Goal: Information Seeking & Learning: Learn about a topic

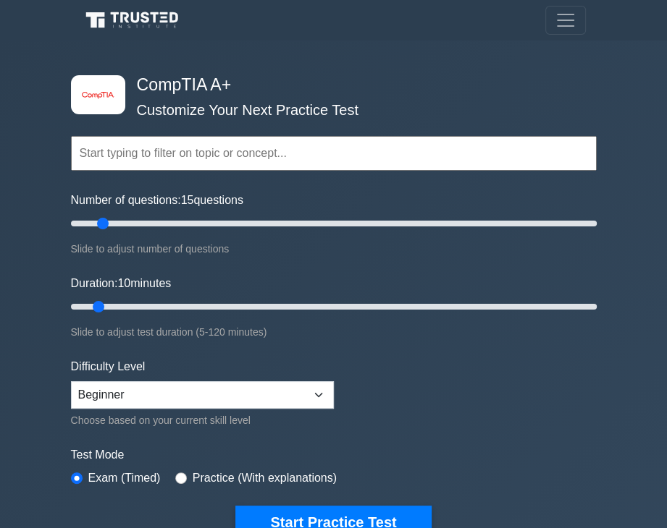
drag, startPoint x: 88, startPoint y: 220, endPoint x: 104, endPoint y: 221, distance: 16.7
type input "15"
click at [104, 221] on input "Number of questions: 15 questions" at bounding box center [333, 223] width 525 height 17
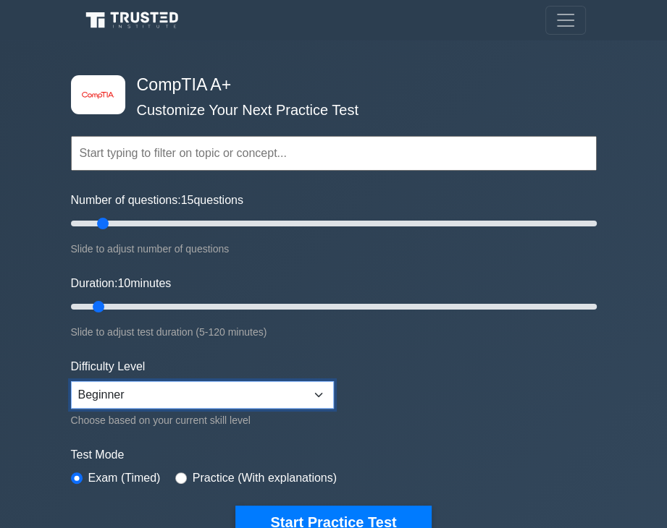
click at [159, 381] on select "Beginner Intermediate Expert" at bounding box center [202, 395] width 263 height 28
select select "expert"
click at [71, 381] on select "Beginner Intermediate Expert" at bounding box center [202, 395] width 263 height 28
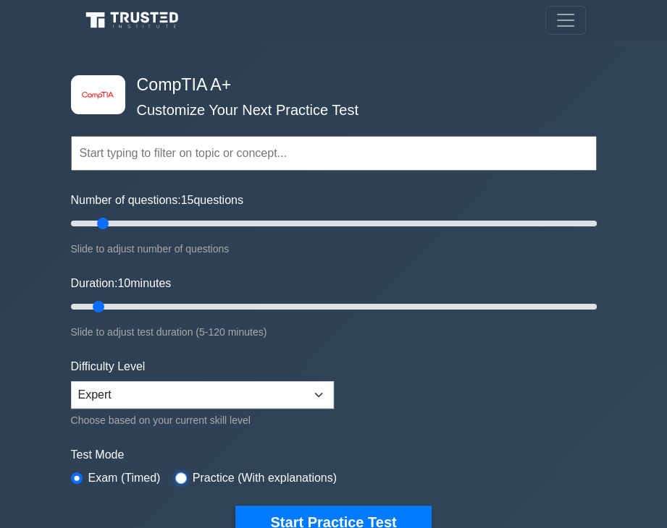
click at [175, 476] on input "radio" at bounding box center [181, 479] width 12 height 12
radio input "true"
click at [97, 470] on label "Exam (Timed)" at bounding box center [124, 478] width 72 height 17
click at [95, 476] on label "Exam (Timed)" at bounding box center [124, 478] width 72 height 17
click at [81, 480] on div "Exam (Timed)" at bounding box center [116, 478] width 90 height 17
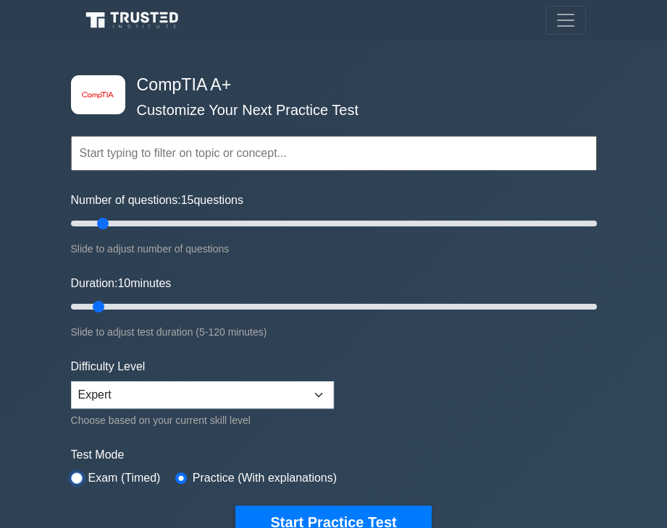
click at [80, 474] on input "radio" at bounding box center [77, 479] width 12 height 12
radio input "true"
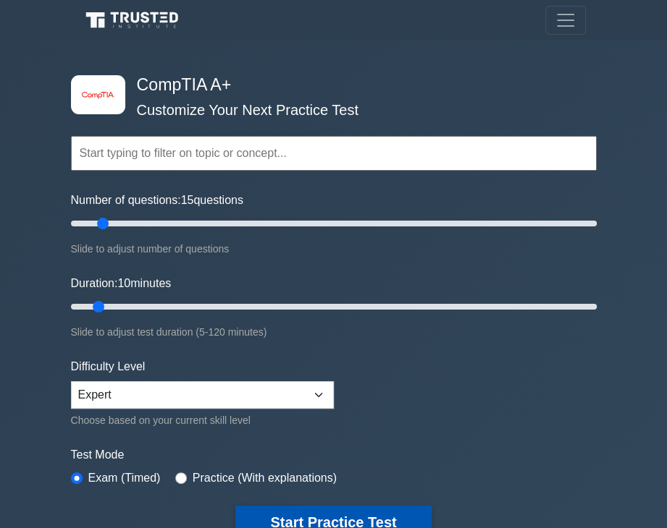
click at [353, 510] on button "Start Practice Test" at bounding box center [332, 522] width 195 height 33
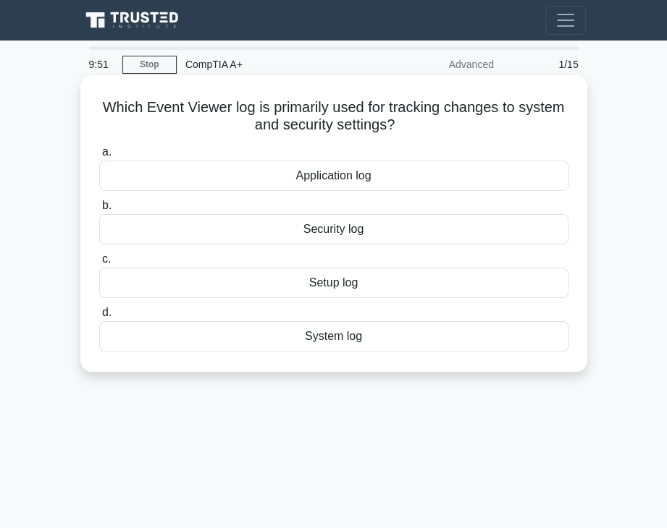
click at [394, 341] on div "System log" at bounding box center [333, 336] width 469 height 30
click at [99, 318] on input "d. System log" at bounding box center [99, 312] width 0 height 9
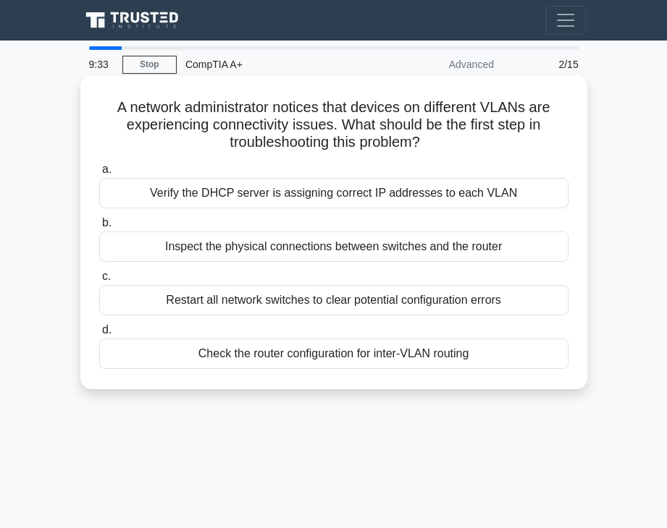
click at [368, 305] on div "Restart all network switches to clear potential configuration errors" at bounding box center [333, 300] width 469 height 30
click at [99, 282] on input "c. Restart all network switches to clear potential configuration errors" at bounding box center [99, 276] width 0 height 9
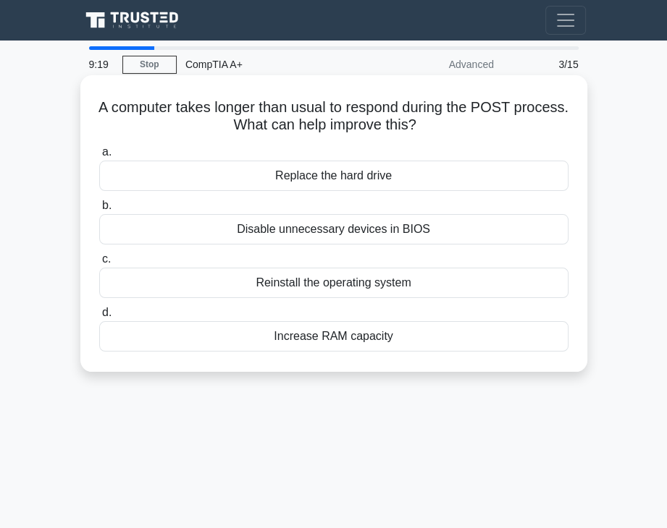
click at [324, 227] on div "Disable unnecessary devices in BIOS" at bounding box center [333, 229] width 469 height 30
click at [99, 211] on input "b. Disable unnecessary devices in BIOS" at bounding box center [99, 205] width 0 height 9
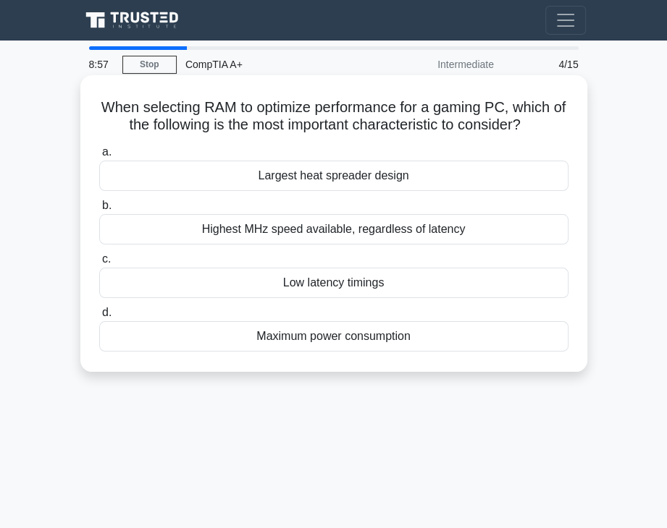
click at [420, 172] on div "Largest heat spreader design" at bounding box center [333, 176] width 469 height 30
click at [99, 157] on input "a. Largest heat spreader design" at bounding box center [99, 152] width 0 height 9
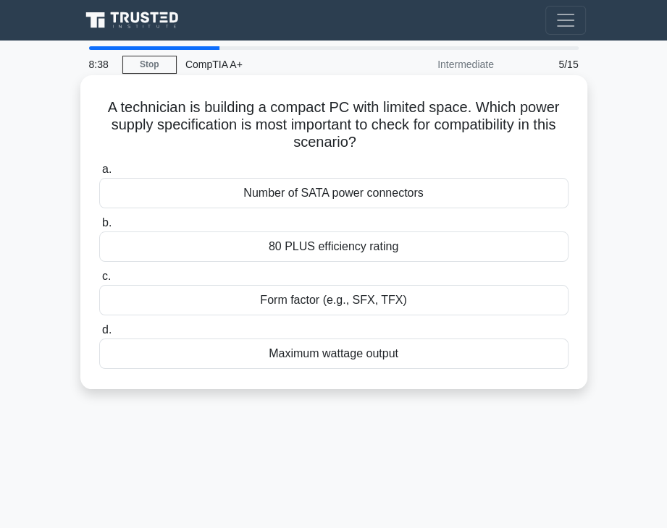
click at [358, 299] on div "Form factor (e.g., SFX, TFX)" at bounding box center [333, 300] width 469 height 30
click at [99, 282] on input "c. Form factor (e.g., SFX, TFX)" at bounding box center [99, 276] width 0 height 9
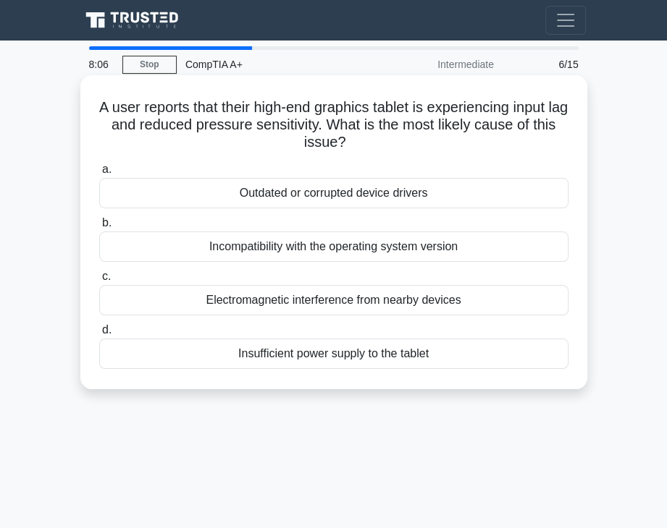
click at [415, 358] on div "Insufficient power supply to the tablet" at bounding box center [333, 354] width 469 height 30
click at [99, 335] on input "d. Insufficient power supply to the tablet" at bounding box center [99, 330] width 0 height 9
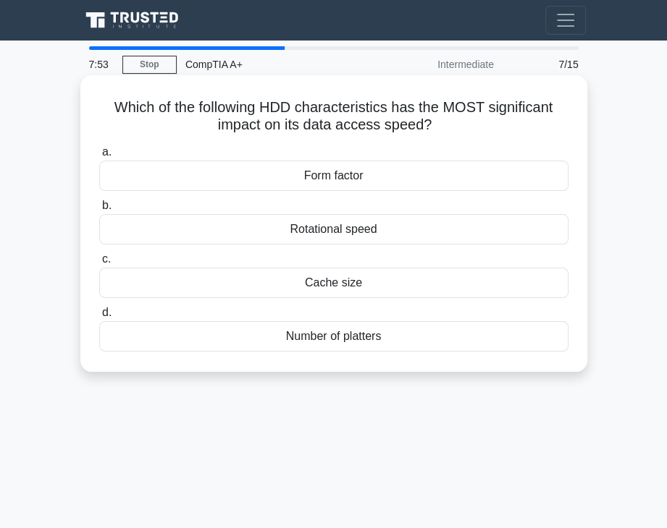
click at [355, 276] on div "Cache size" at bounding box center [333, 283] width 469 height 30
click at [99, 264] on input "c. Cache size" at bounding box center [99, 259] width 0 height 9
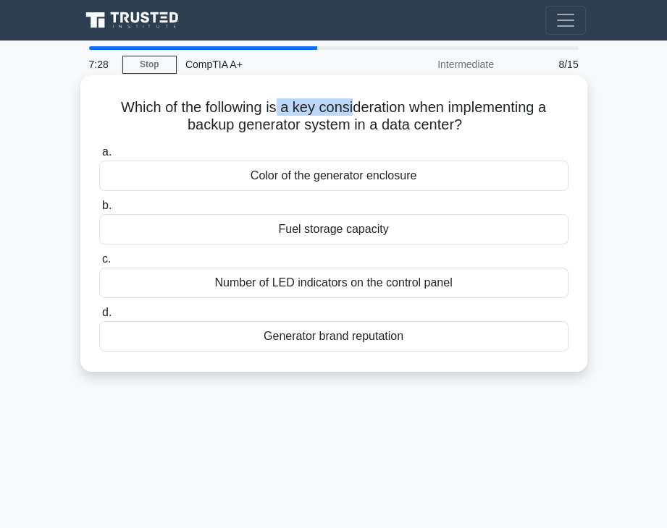
drag, startPoint x: 286, startPoint y: 106, endPoint x: 355, endPoint y: 109, distance: 68.8
click at [355, 109] on h5 "Which of the following is a key consideration when implementing a backup genera…" at bounding box center [334, 116] width 472 height 36
drag, startPoint x: 487, startPoint y: 106, endPoint x: 513, endPoint y: 111, distance: 26.5
click at [510, 109] on h5 "Which of the following is a key consideration when implementing a backup genera…" at bounding box center [334, 116] width 472 height 36
click at [384, 337] on div "Generator brand reputation" at bounding box center [333, 336] width 469 height 30
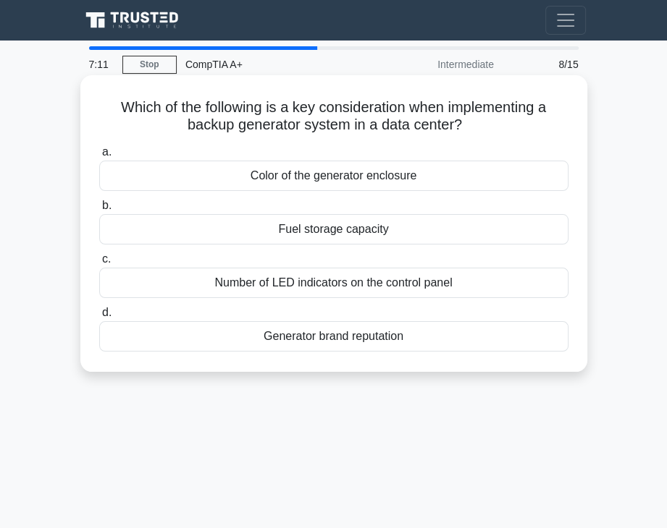
click at [99, 318] on input "d. Generator brand reputation" at bounding box center [99, 312] width 0 height 9
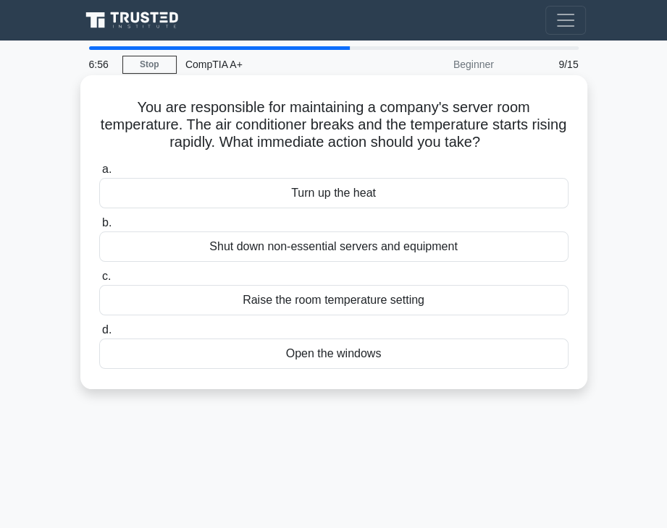
click at [468, 254] on div "Shut down non-essential servers and equipment" at bounding box center [333, 247] width 469 height 30
click at [99, 228] on input "b. Shut down non-essential servers and equipment" at bounding box center [99, 223] width 0 height 9
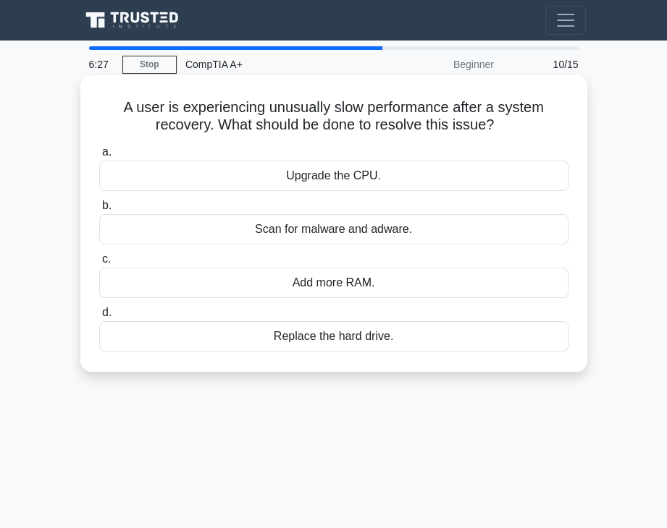
click at [424, 332] on div "Replace the hard drive." at bounding box center [333, 336] width 469 height 30
click at [99, 318] on input "d. Replace the hard drive." at bounding box center [99, 312] width 0 height 9
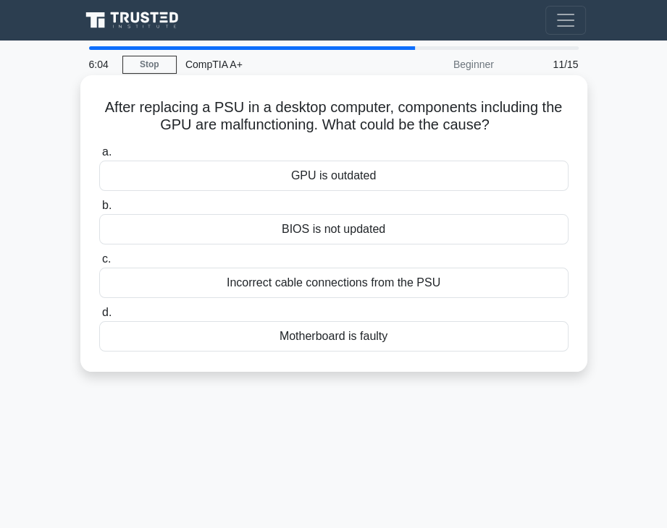
click at [352, 287] on div "Incorrect cable connections from the PSU" at bounding box center [333, 283] width 469 height 30
click at [99, 264] on input "c. Incorrect cable connections from the PSU" at bounding box center [99, 259] width 0 height 9
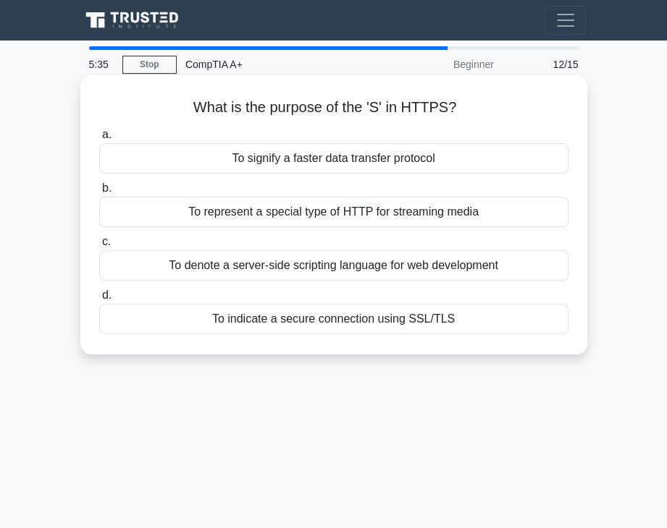
click at [481, 318] on div "To indicate a secure connection using SSL/TLS" at bounding box center [333, 319] width 469 height 30
click at [99, 300] on input "d. To indicate a secure connection using SSL/TLS" at bounding box center [99, 295] width 0 height 9
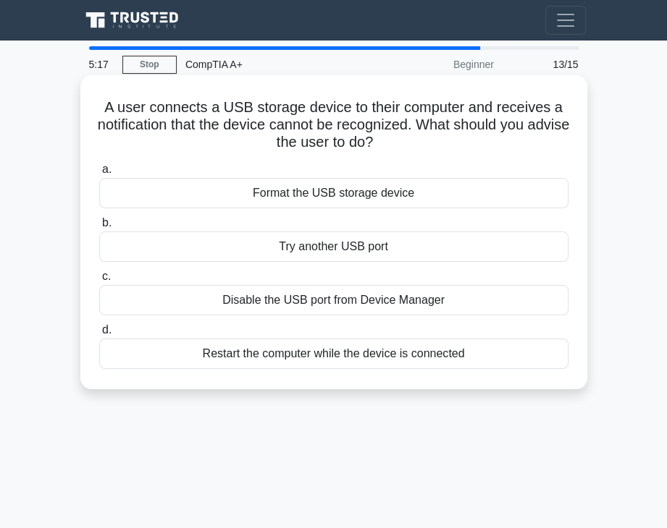
click at [343, 199] on div "Format the USB storage device" at bounding box center [333, 193] width 469 height 30
click at [99, 174] on input "a. Format the USB storage device" at bounding box center [99, 169] width 0 height 9
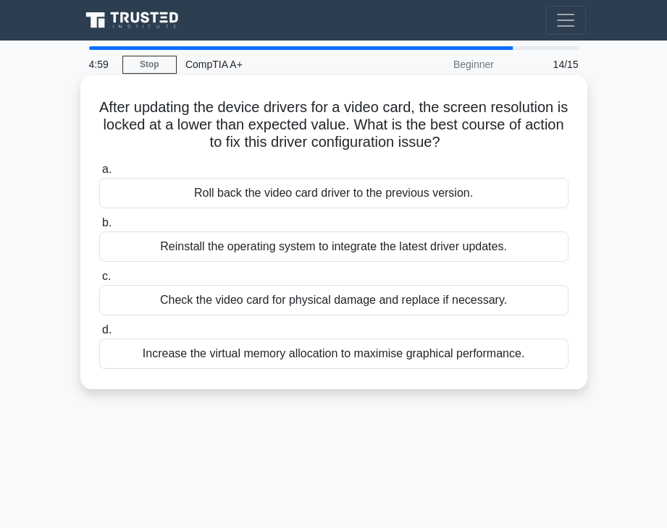
click at [329, 300] on div "Check the video card for physical damage and replace if necessary." at bounding box center [333, 300] width 469 height 30
click at [99, 282] on input "c. Check the video card for physical damage and replace if necessary." at bounding box center [99, 276] width 0 height 9
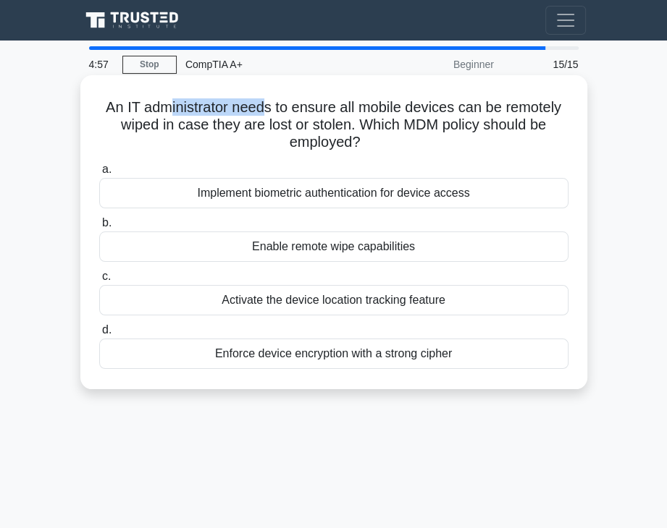
drag, startPoint x: 182, startPoint y: 101, endPoint x: 272, endPoint y: 105, distance: 89.9
click at [269, 105] on h5 "An IT administrator needs to ensure all mobile devices can be remotely wiped in…" at bounding box center [334, 125] width 472 height 54
click at [309, 253] on div "Enable remote wipe capabilities" at bounding box center [333, 247] width 469 height 30
click at [99, 228] on input "b. Enable remote wipe capabilities" at bounding box center [99, 223] width 0 height 9
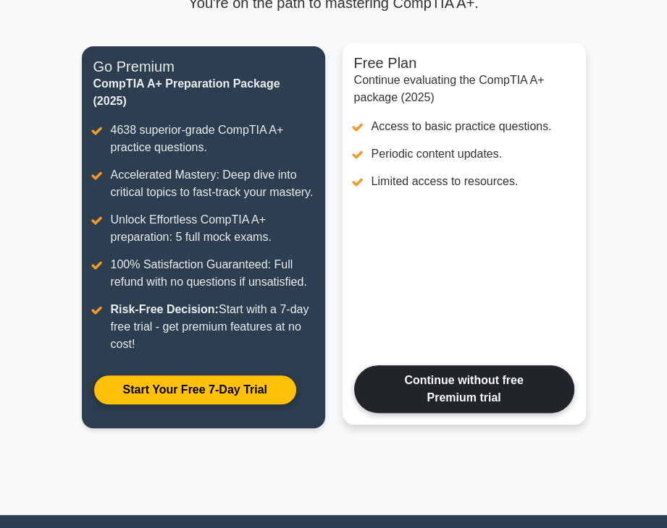
scroll to position [72, 0]
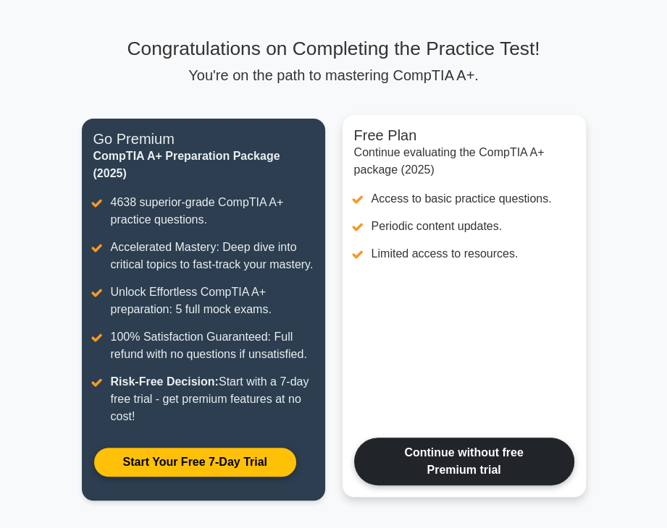
click at [426, 464] on link "Continue without free Premium trial" at bounding box center [464, 462] width 220 height 48
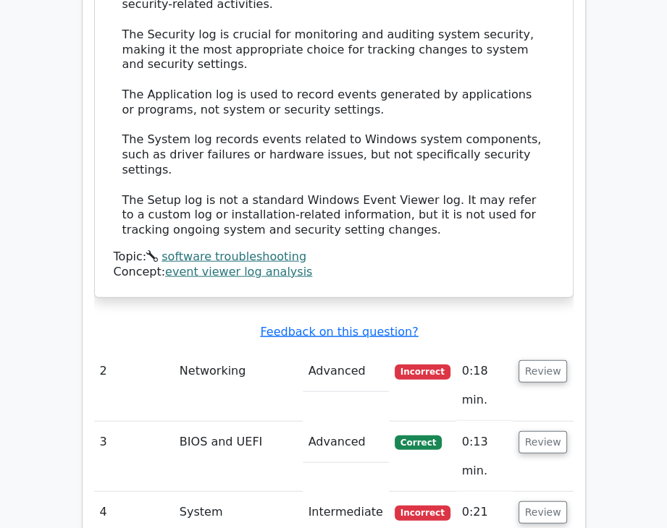
scroll to position [1841, 0]
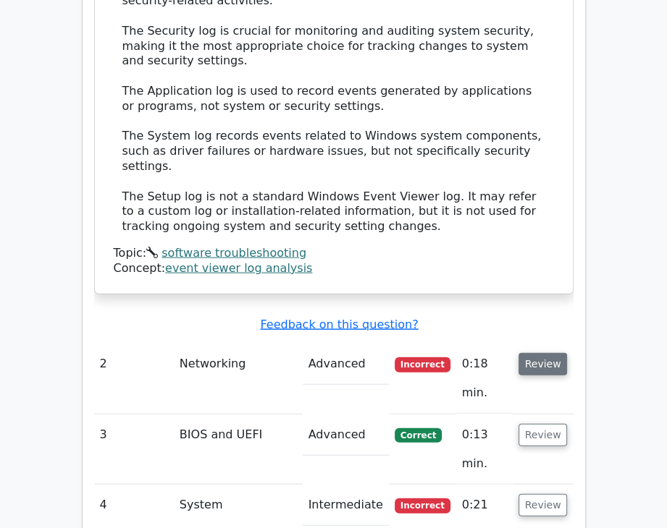
click at [556, 353] on button "Review" at bounding box center [542, 364] width 49 height 22
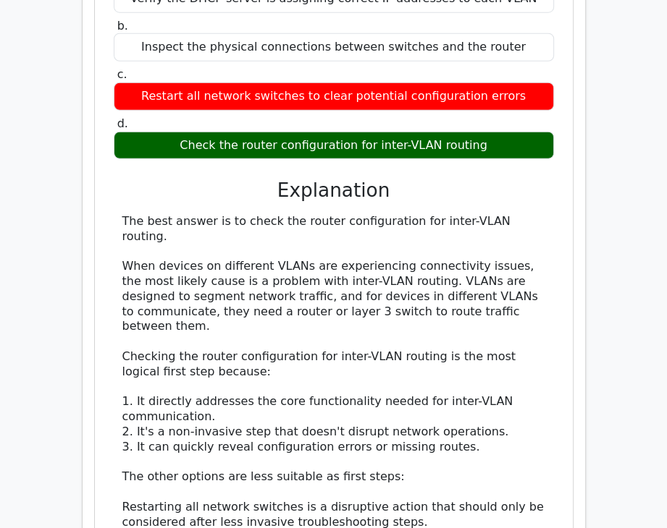
scroll to position [2588, 0]
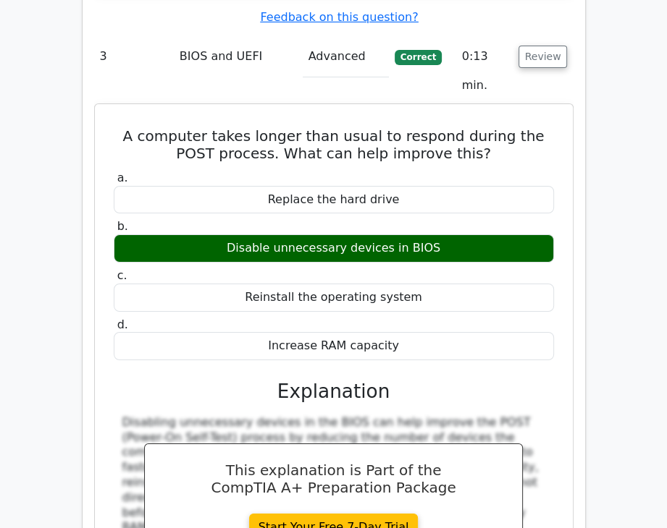
scroll to position [3167, 0]
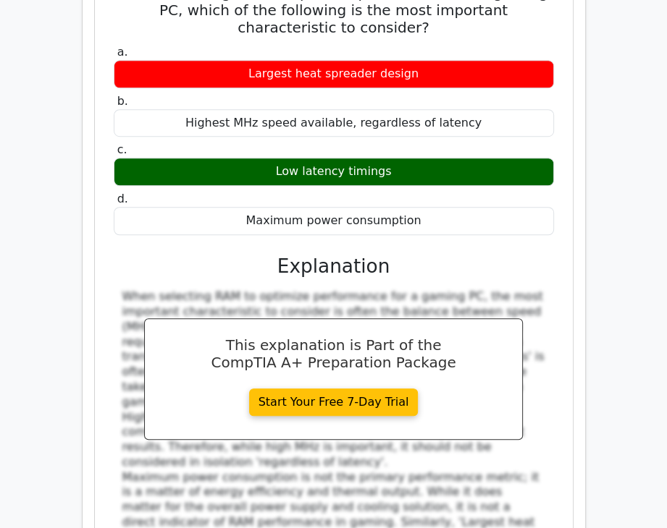
scroll to position [3964, 0]
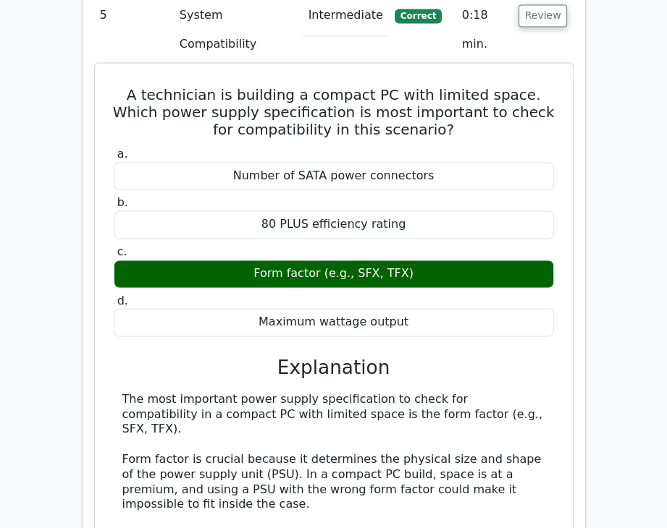
scroll to position [4832, 0]
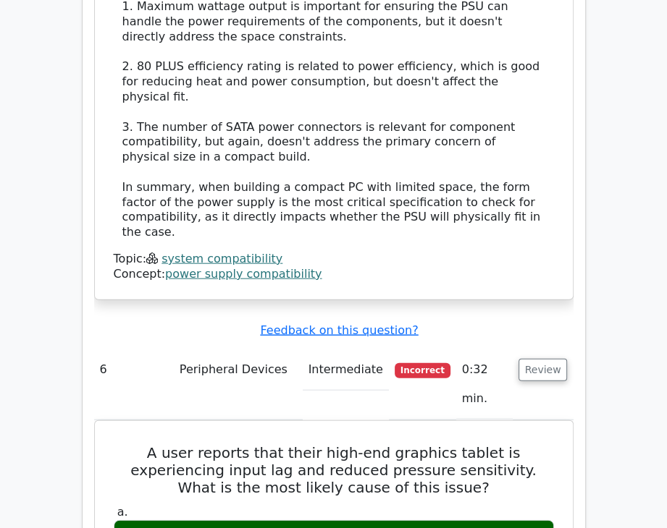
scroll to position [5556, 0]
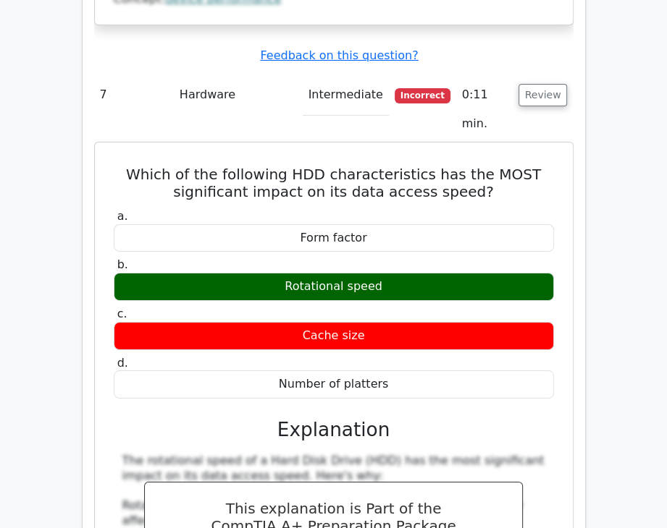
scroll to position [6413, 0]
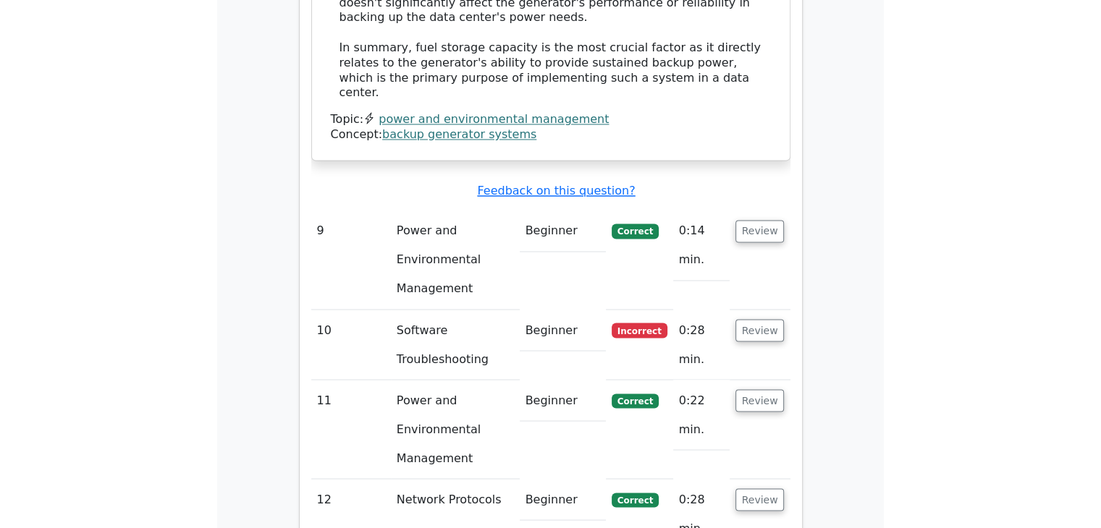
scroll to position [7916, 0]
